Goal: Task Accomplishment & Management: Use online tool/utility

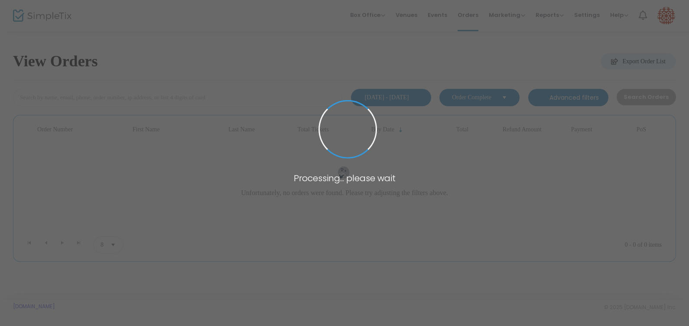
type input "[PERSON_NAME]"
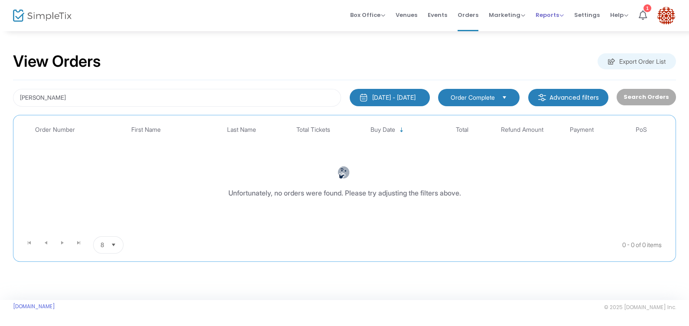
click at [555, 22] on span "Reports Analytics Sales Reports Download" at bounding box center [550, 15] width 28 height 22
click at [554, 16] on span "Reports" at bounding box center [550, 15] width 28 height 8
click at [562, 53] on li "Sales Reports" at bounding box center [564, 45] width 56 height 17
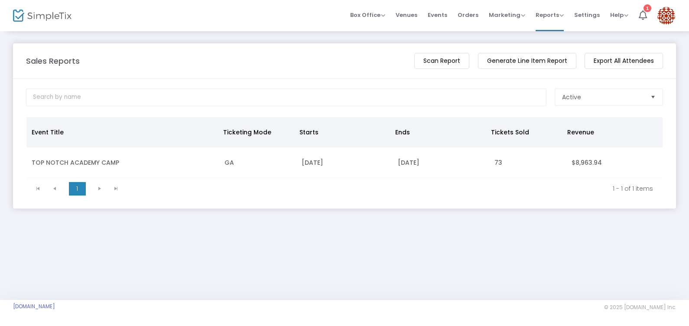
drag, startPoint x: 340, startPoint y: 173, endPoint x: 332, endPoint y: 126, distance: 47.6
click at [332, 126] on div "Event Title Ticketing Mode Starts Ends Tickets Sold Revenue TOP NOTCH ACADEMY […" at bounding box center [344, 147] width 637 height 61
click at [332, 126] on th "Starts" at bounding box center [342, 132] width 96 height 30
